Goal: Navigation & Orientation: Find specific page/section

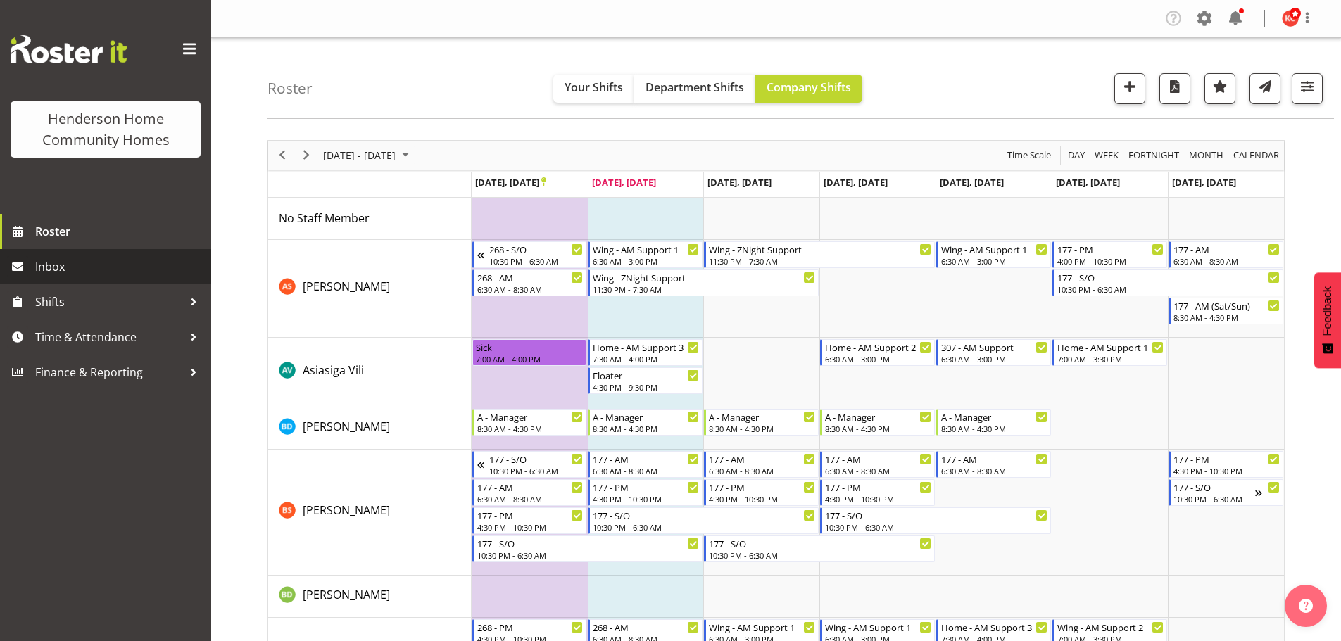
click at [52, 267] on span "Inbox" at bounding box center [119, 266] width 169 height 21
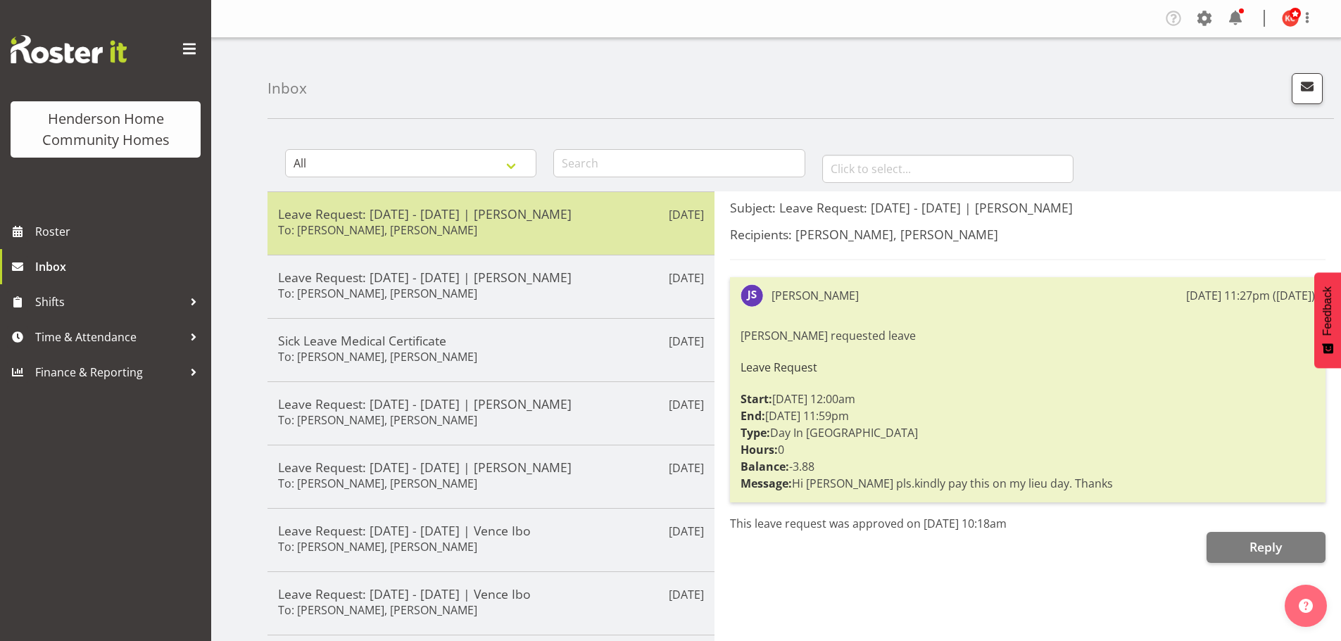
click at [498, 223] on div "Leave Request: [DATE] - [DATE] | [PERSON_NAME] To: [PERSON_NAME], [PERSON_NAME]" at bounding box center [491, 223] width 426 height 34
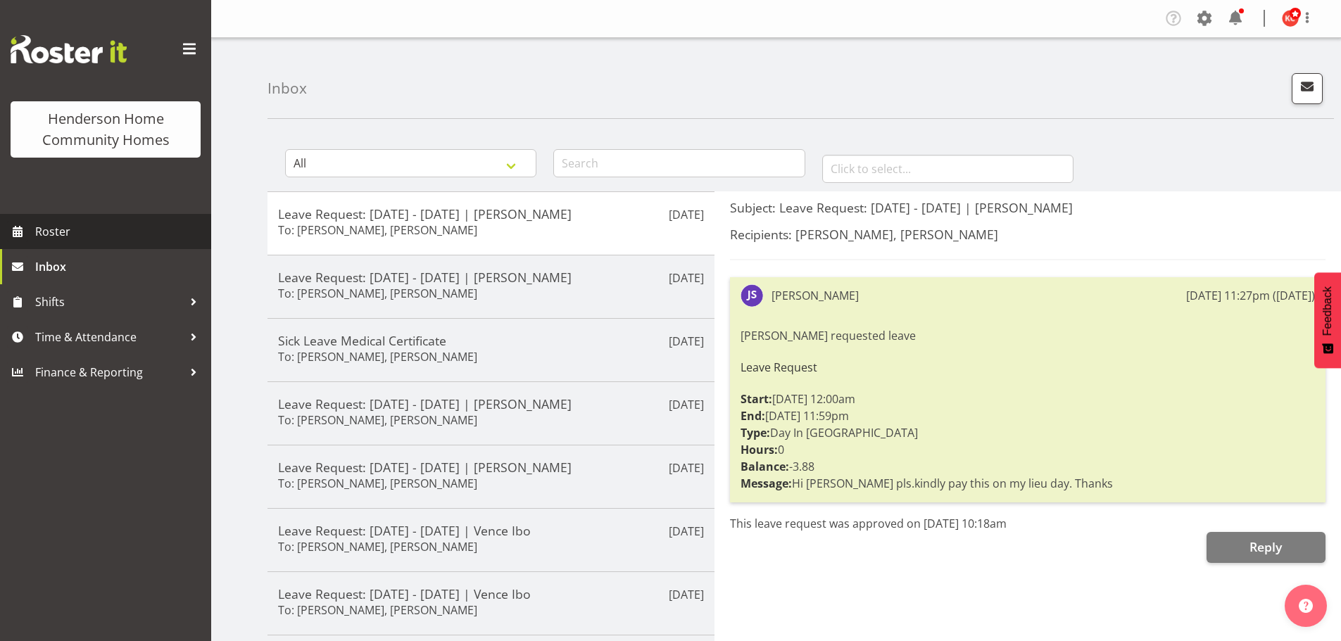
click at [64, 228] on span "Roster" at bounding box center [119, 231] width 169 height 21
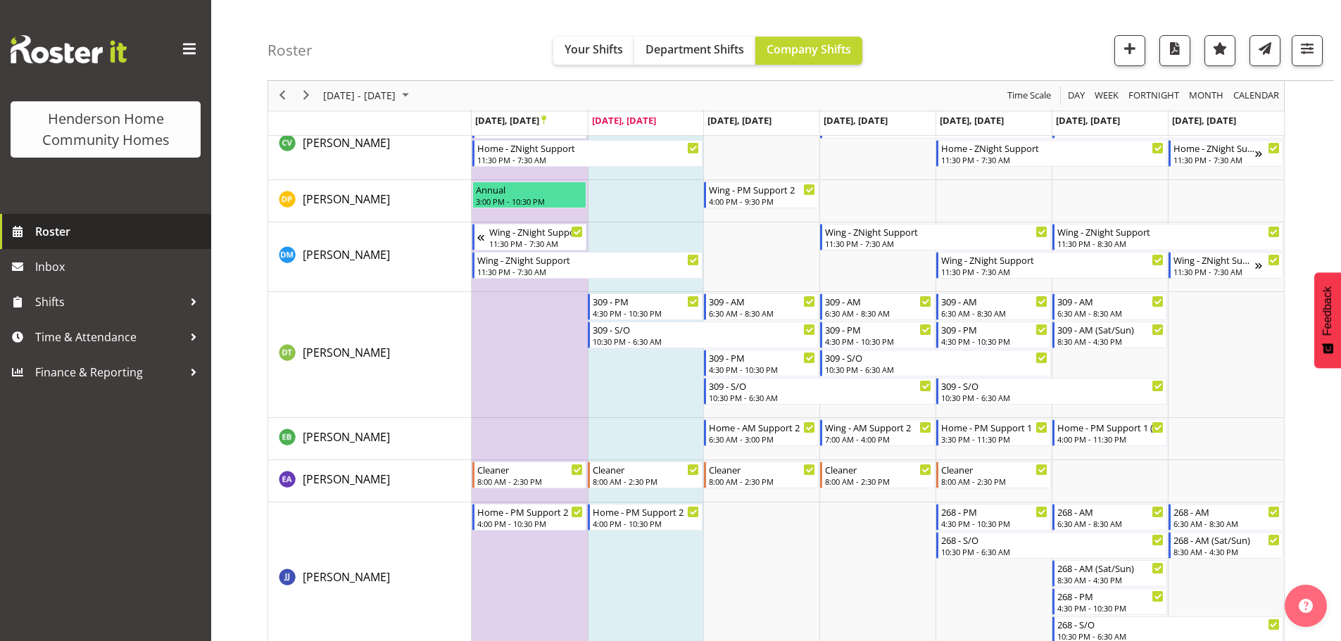
scroll to position [557, 0]
